Goal: Task Accomplishment & Management: Manage account settings

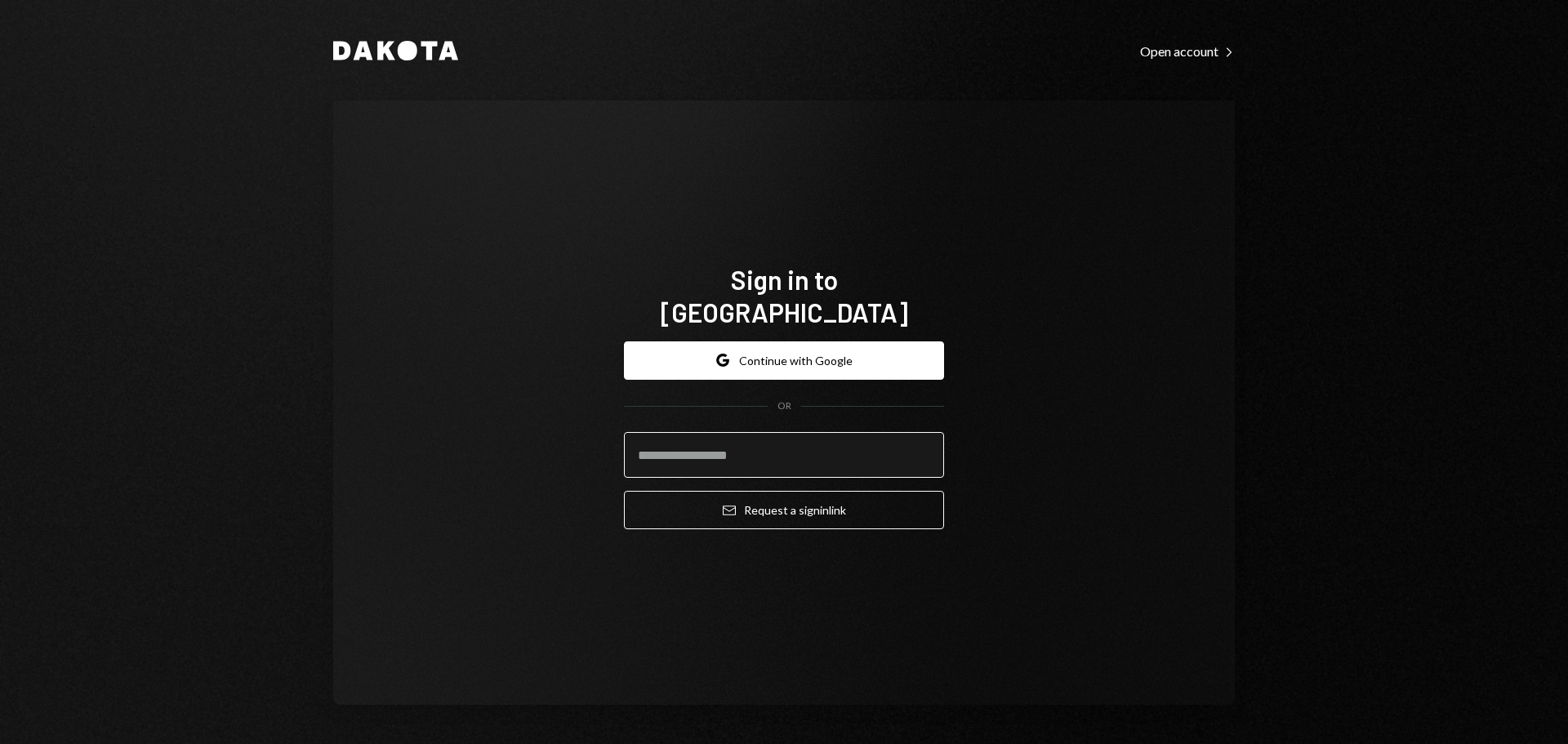
click at [665, 439] on input "email" at bounding box center [783, 454] width 320 height 46
type input "**********"
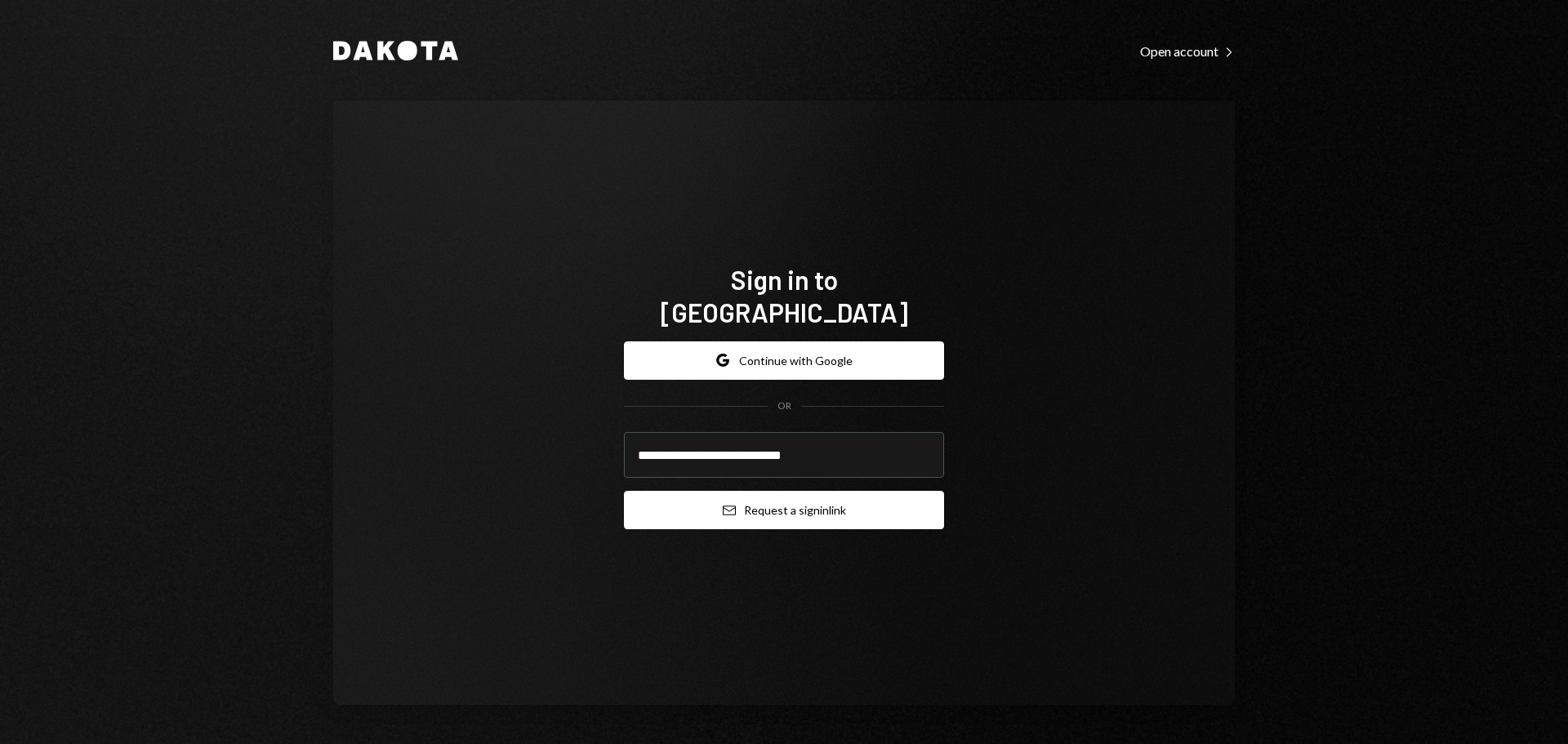
click at [729, 491] on button "Email Request a sign in link" at bounding box center [783, 510] width 320 height 38
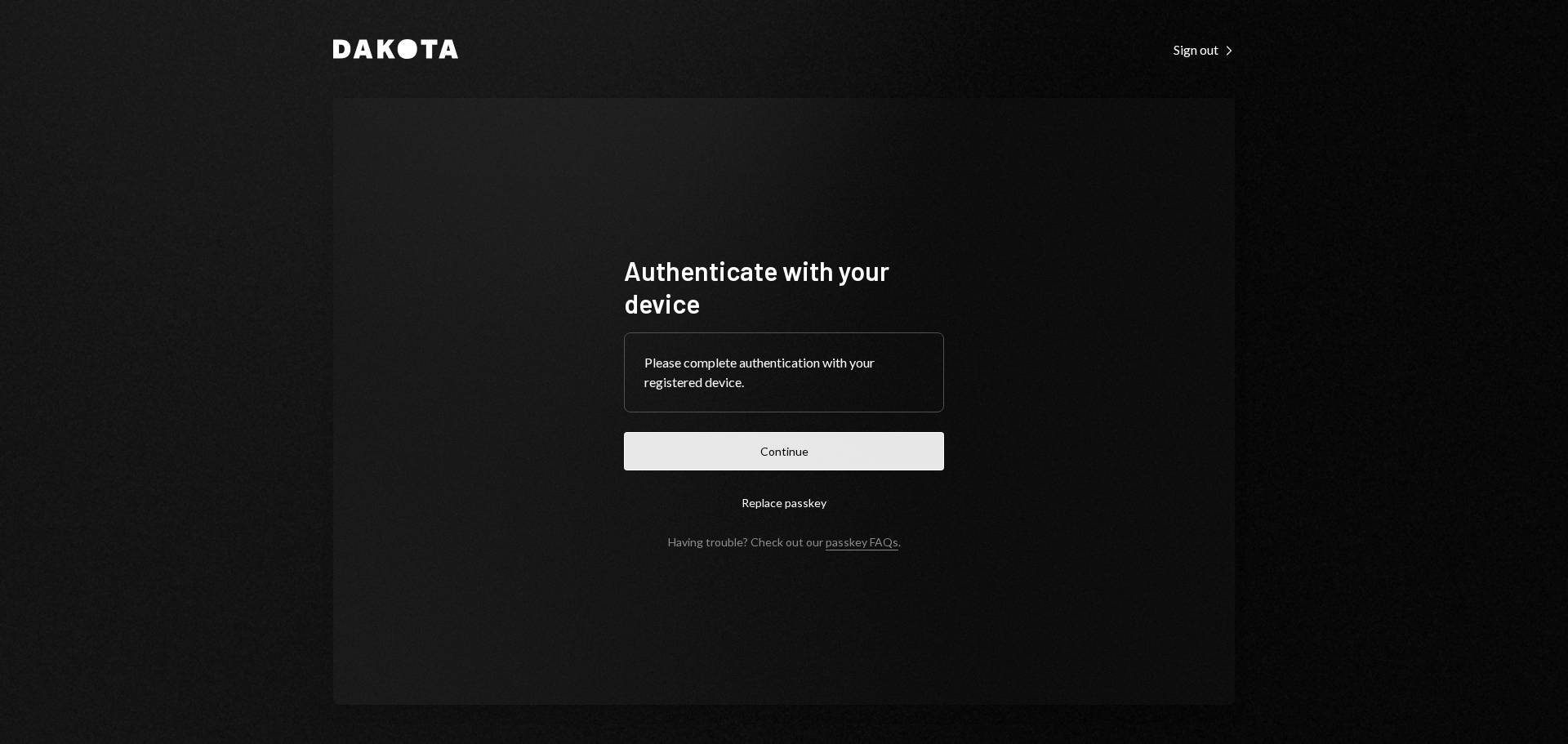
click at [759, 438] on button "Continue" at bounding box center [783, 451] width 320 height 38
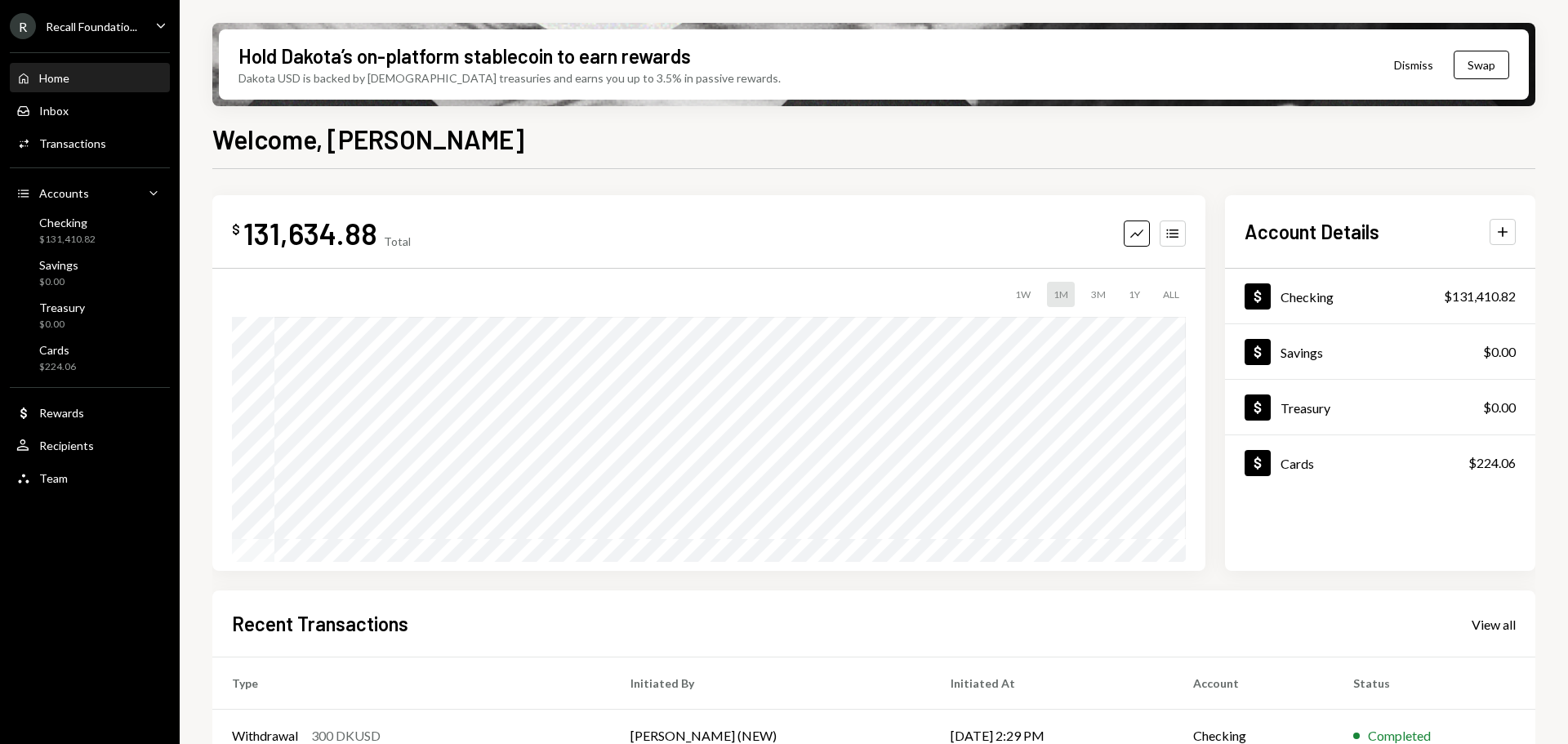
click at [152, 24] on icon "Caret Down" at bounding box center [161, 26] width 18 height 18
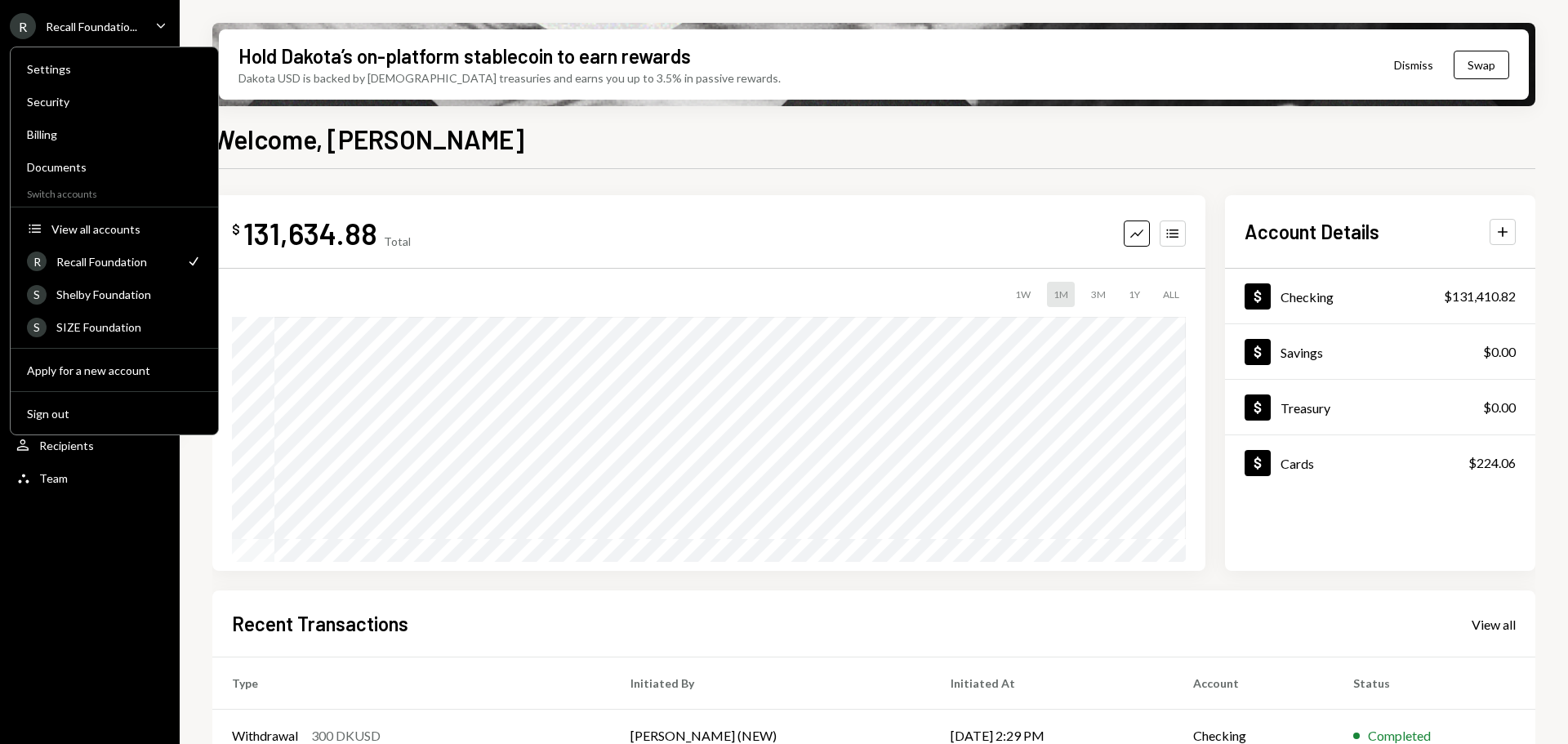
click at [103, 245] on div "Settings Security Billing Documents Switch accounts Accounts View all accounts …" at bounding box center [114, 241] width 209 height 389
click at [74, 232] on div "View all accounts" at bounding box center [127, 229] width 150 height 14
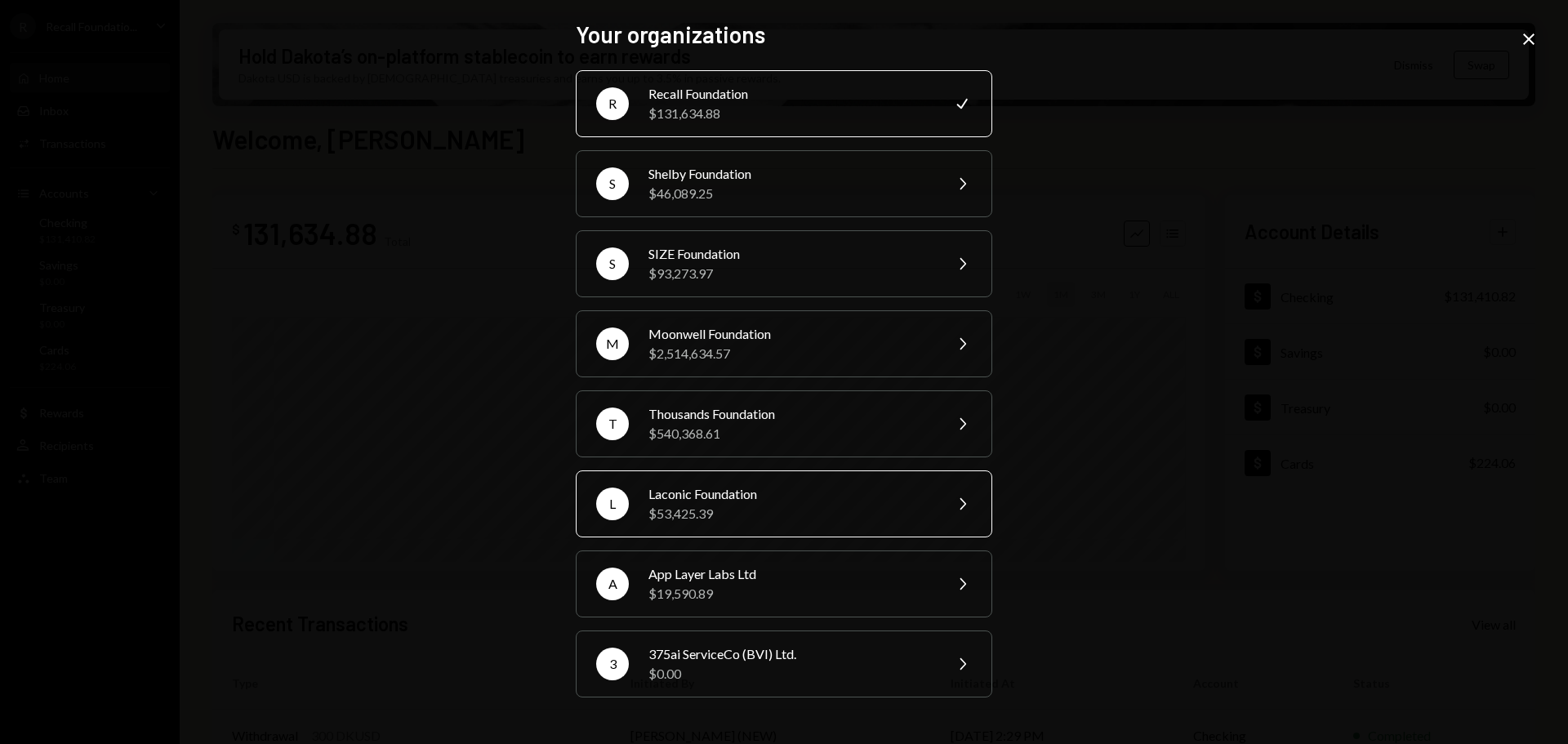
click at [700, 495] on div "Laconic Foundation" at bounding box center [791, 493] width 284 height 19
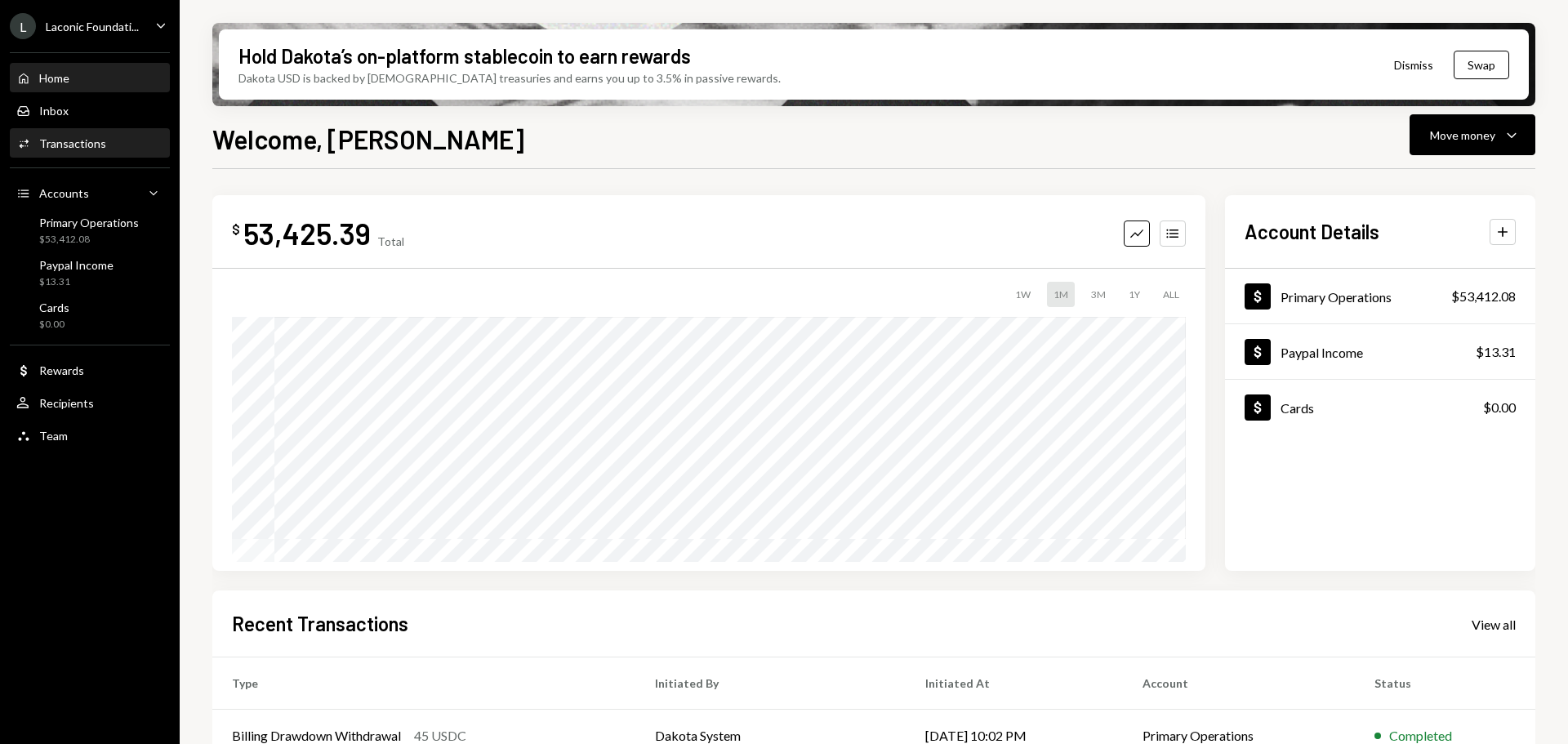
click at [71, 154] on div "Activities Transactions" at bounding box center [90, 144] width 147 height 28
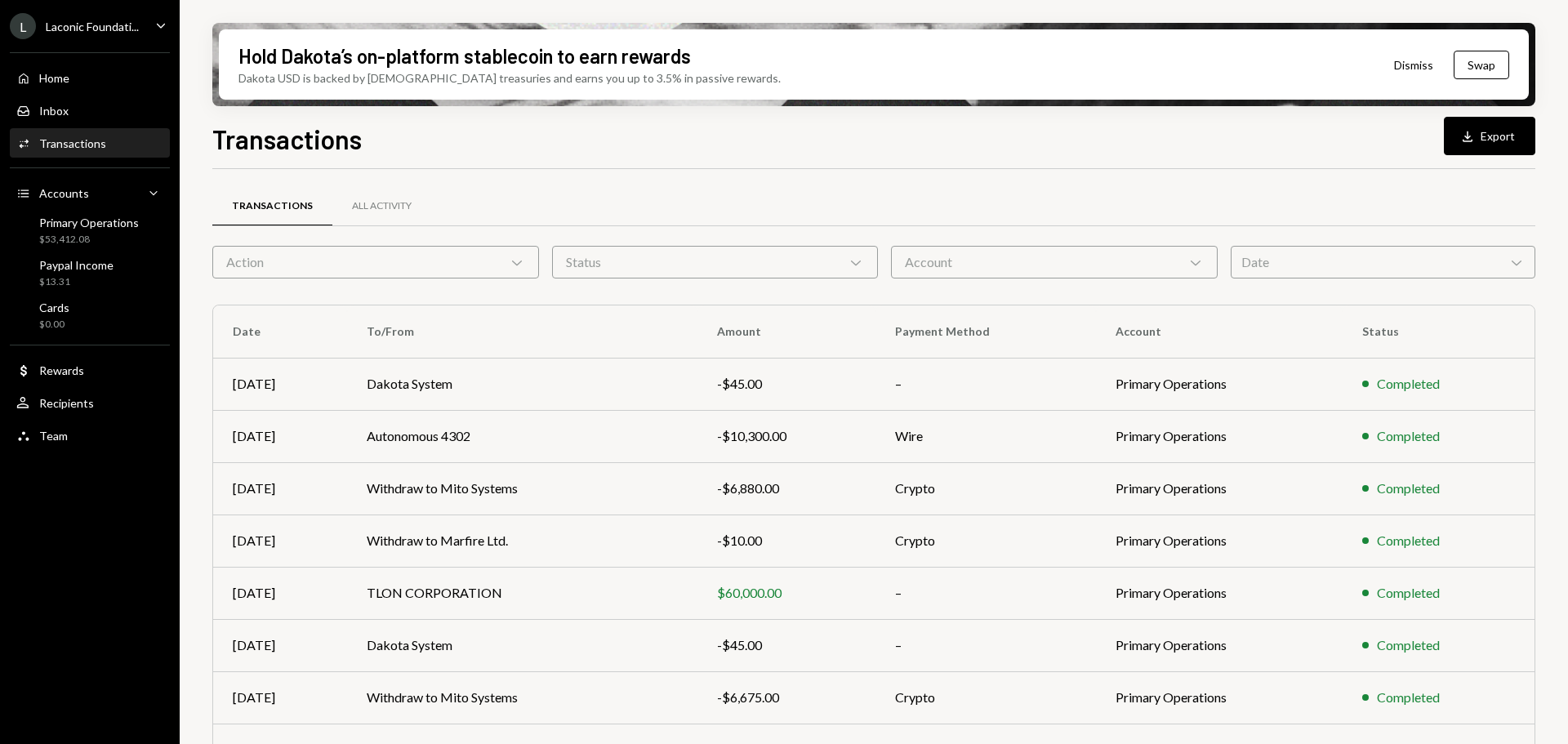
click at [1544, 561] on div "Hold Dakota’s on-platform stablecoin to earn rewards Dakota USD is backed by U.…" at bounding box center [873, 372] width 1388 height 744
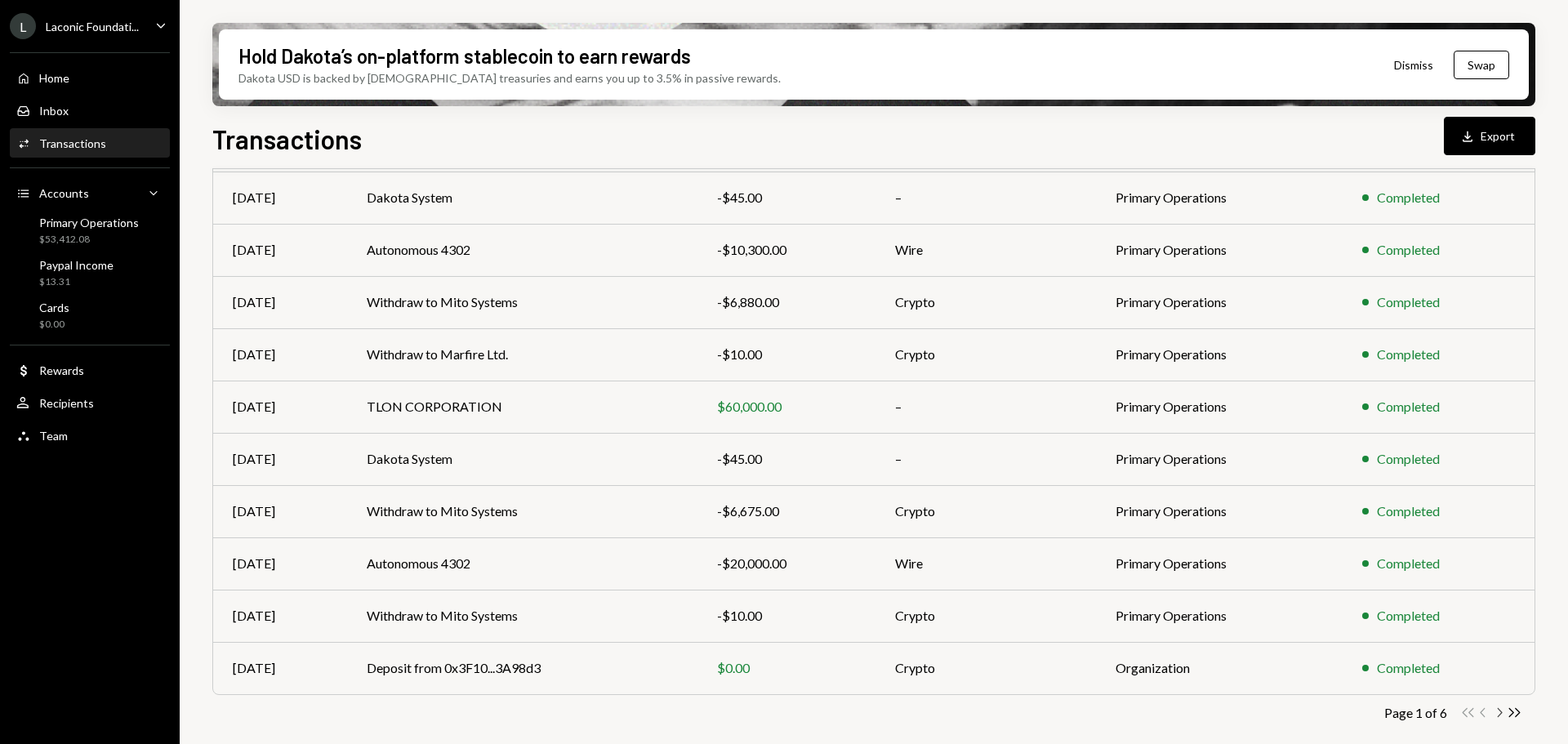
click at [1498, 711] on icon "Chevron Right" at bounding box center [1499, 712] width 16 height 16
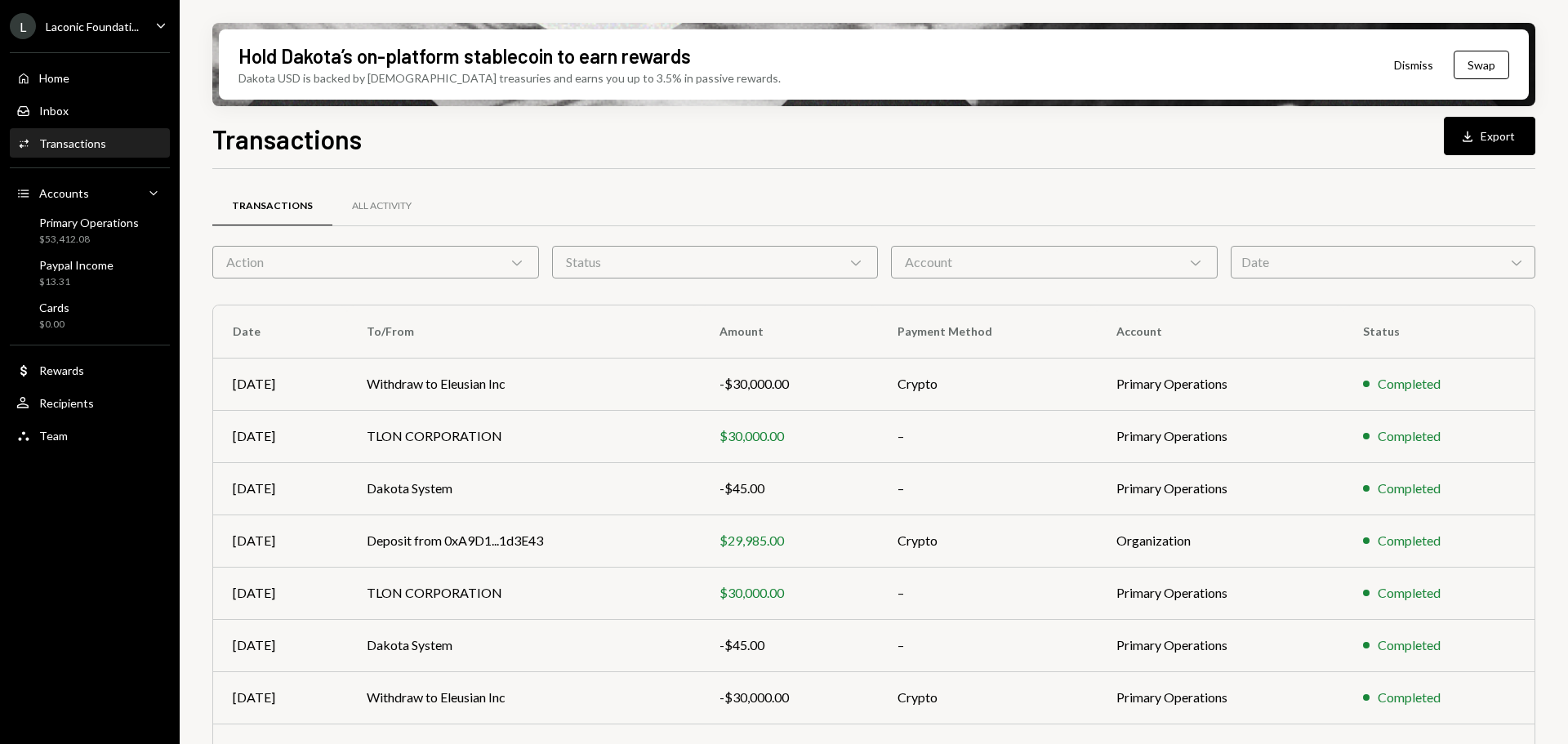
click at [1566, 252] on div "Hold Dakota’s on-platform stablecoin to earn rewards Dakota USD is backed by U.…" at bounding box center [873, 372] width 1388 height 744
click at [1486, 139] on button "Download Export" at bounding box center [1490, 136] width 92 height 38
click at [380, 200] on div "All Activity" at bounding box center [382, 206] width 59 height 14
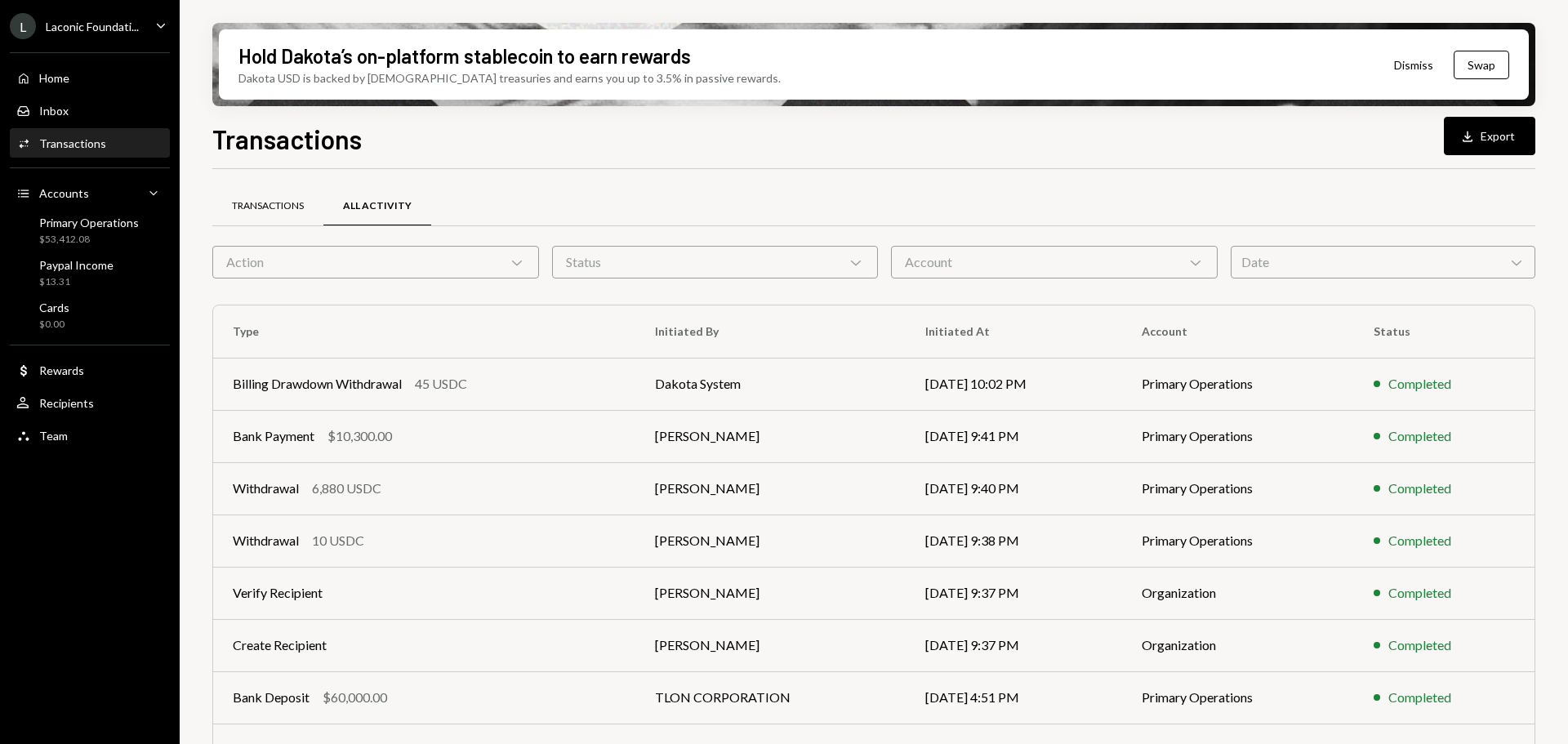
click at [277, 205] on div "Transactions" at bounding box center [268, 206] width 72 height 14
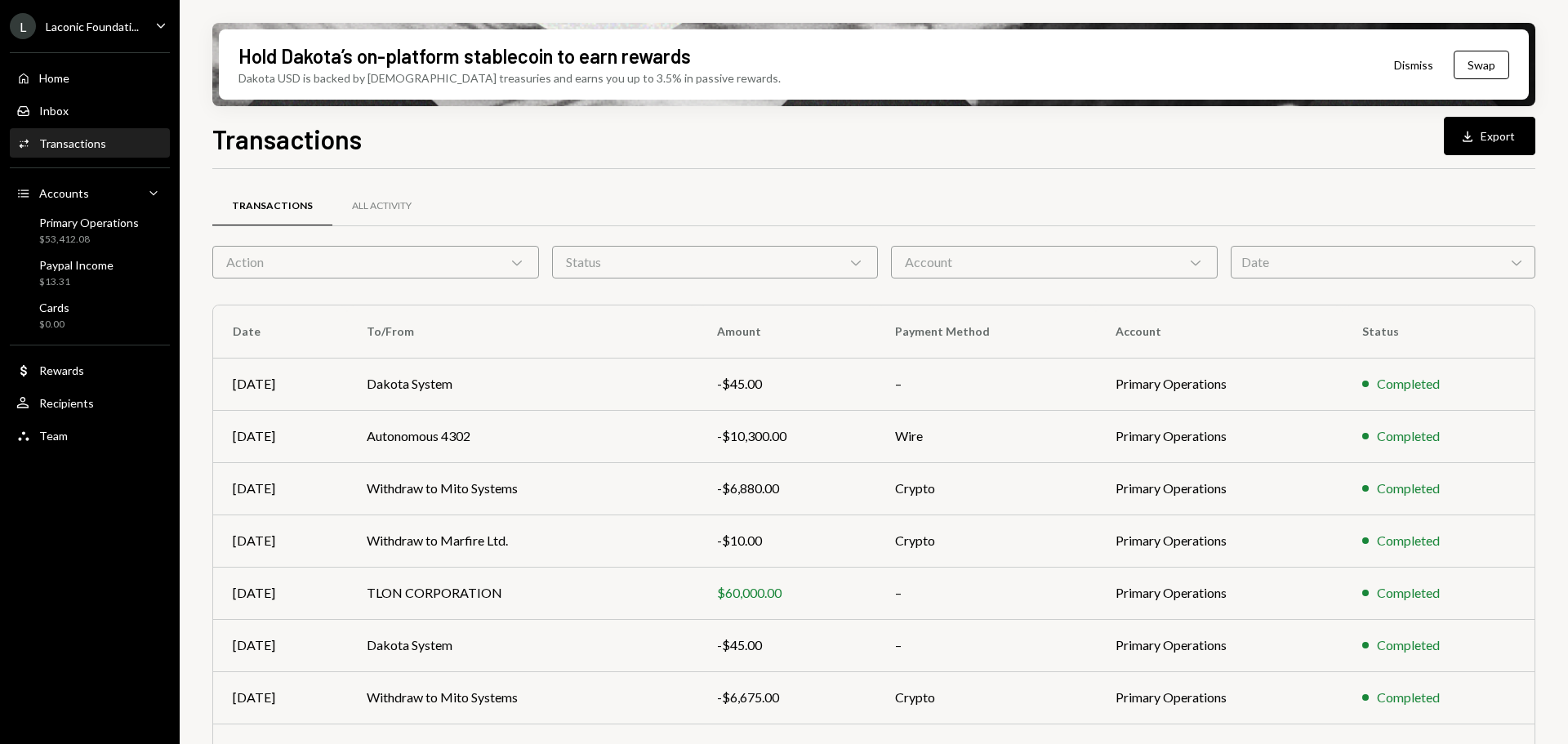
click at [1109, 5] on div "Hold Dakota’s on-platform stablecoin to earn rewards Dakota USD is backed by U.…" at bounding box center [873, 372] width 1388 height 744
